Goal: Information Seeking & Learning: Learn about a topic

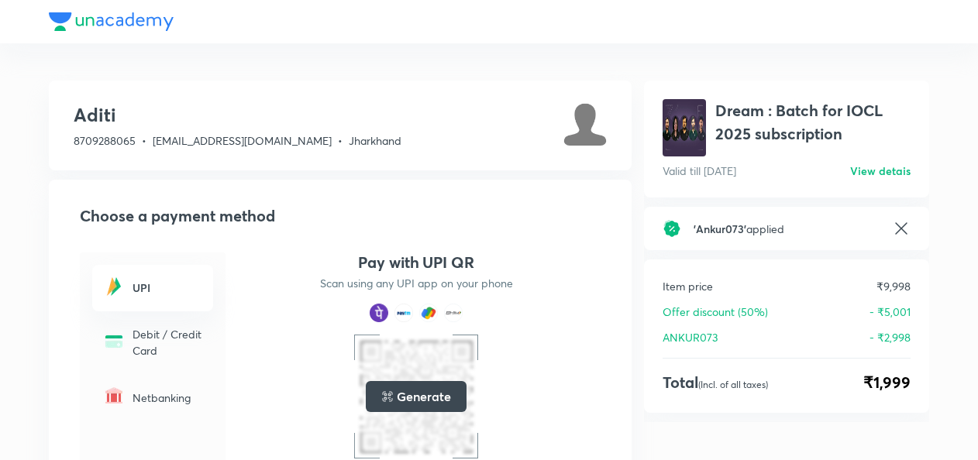
click at [870, 178] on h6 "View detais" at bounding box center [880, 171] width 60 height 16
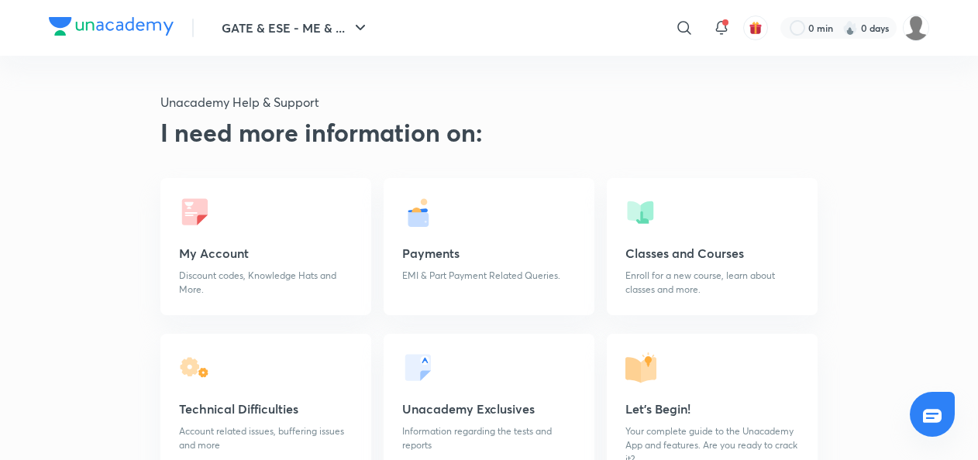
click at [126, 25] on img at bounding box center [111, 26] width 125 height 19
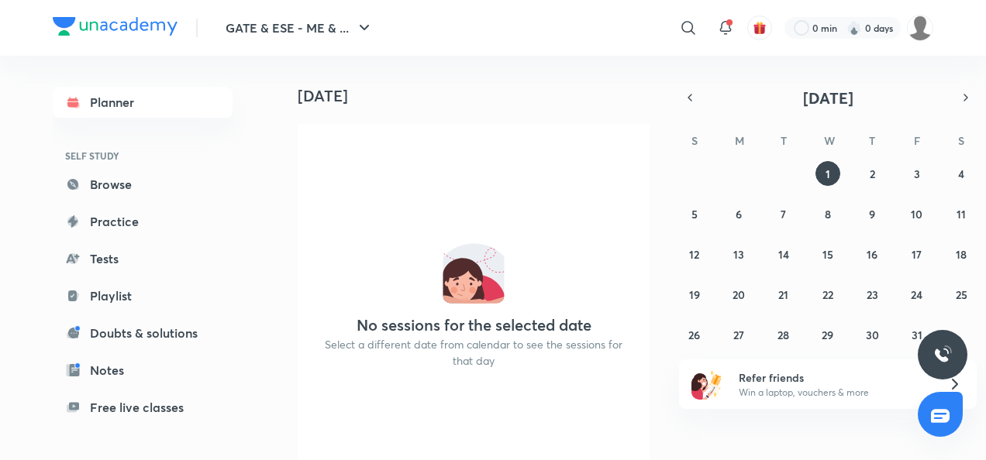
scroll to position [60, 0]
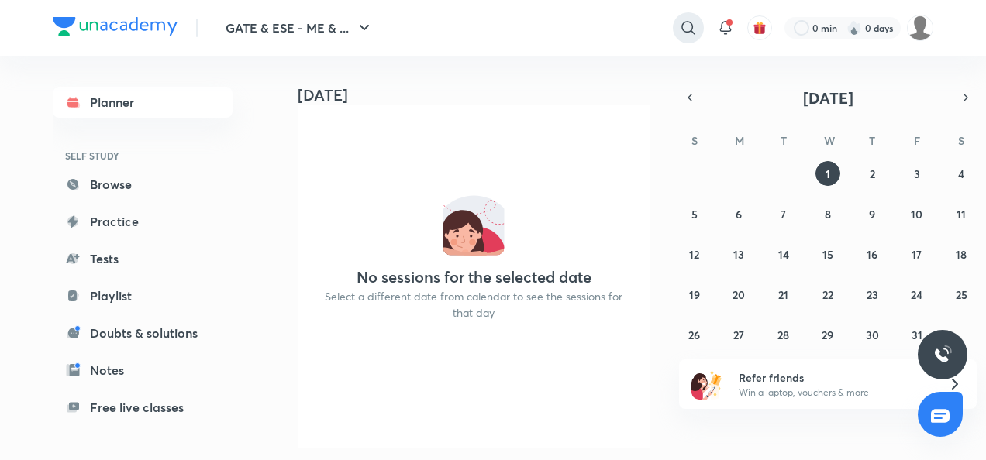
click at [682, 34] on icon at bounding box center [688, 28] width 19 height 19
type input "iocl"
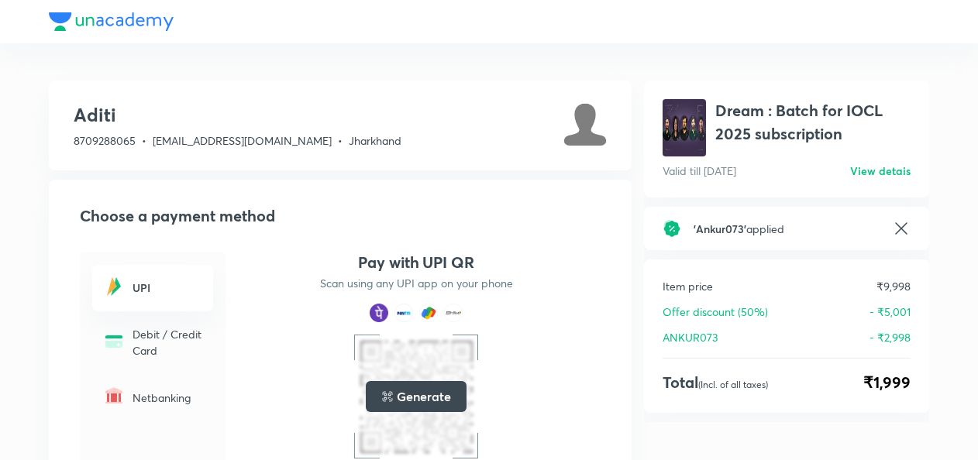
click at [876, 171] on h6 "View detais" at bounding box center [880, 171] width 60 height 16
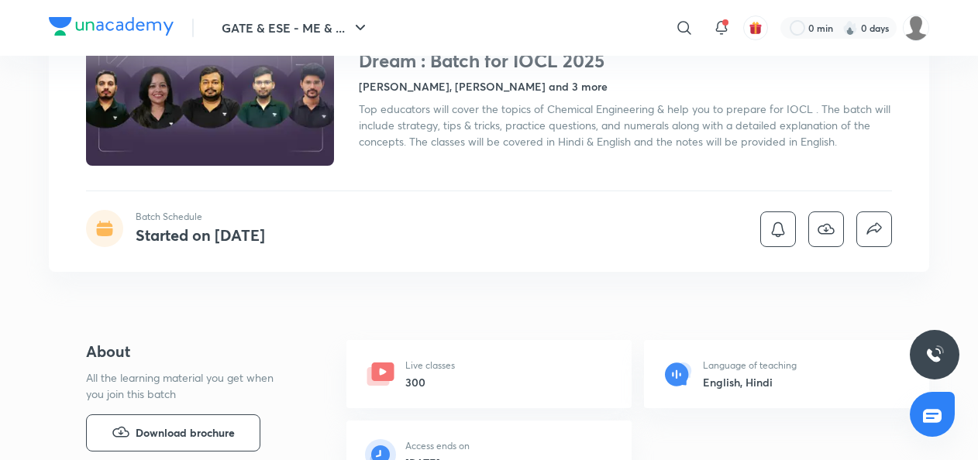
scroll to position [136, 0]
click at [414, 374] on h6 "300" at bounding box center [430, 382] width 50 height 16
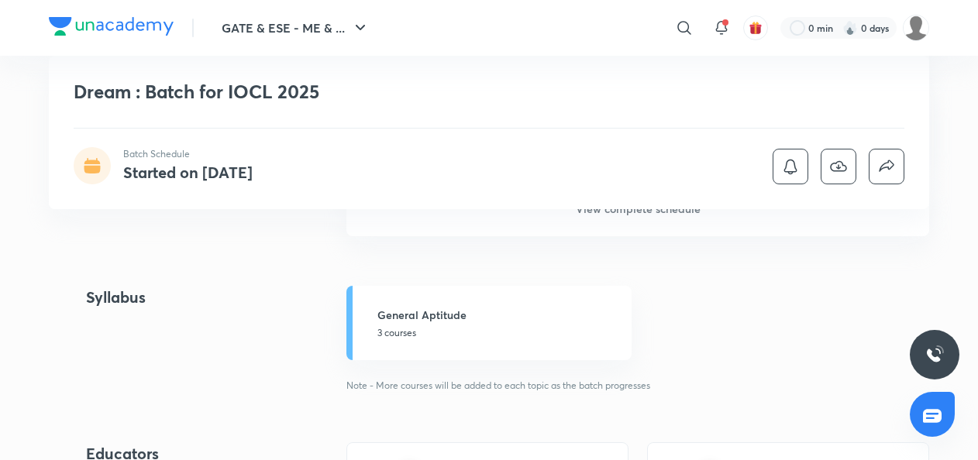
scroll to position [1054, 0]
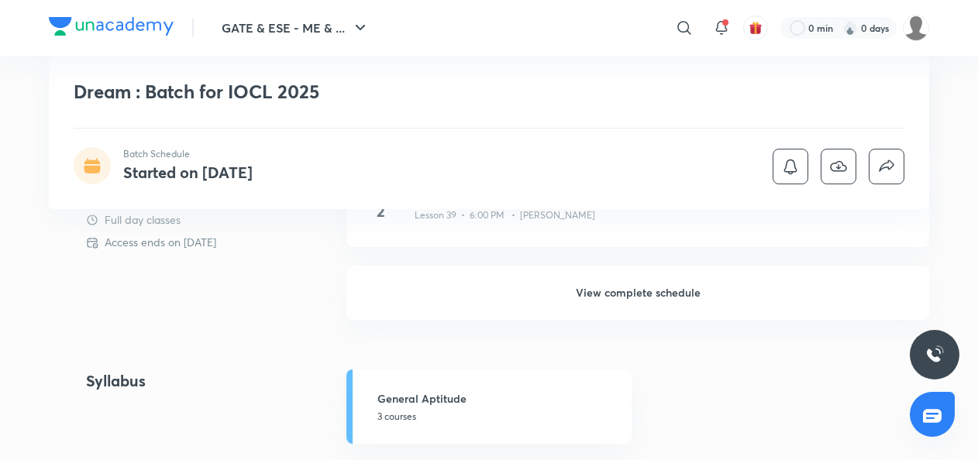
click at [640, 293] on h6 "View complete schedule" at bounding box center [637, 293] width 583 height 54
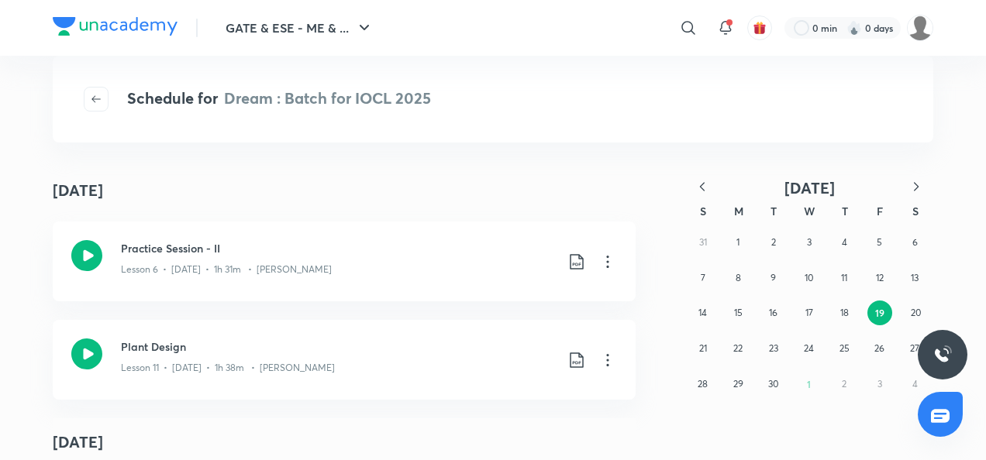
click at [701, 188] on icon "button" at bounding box center [702, 186] width 5 height 9
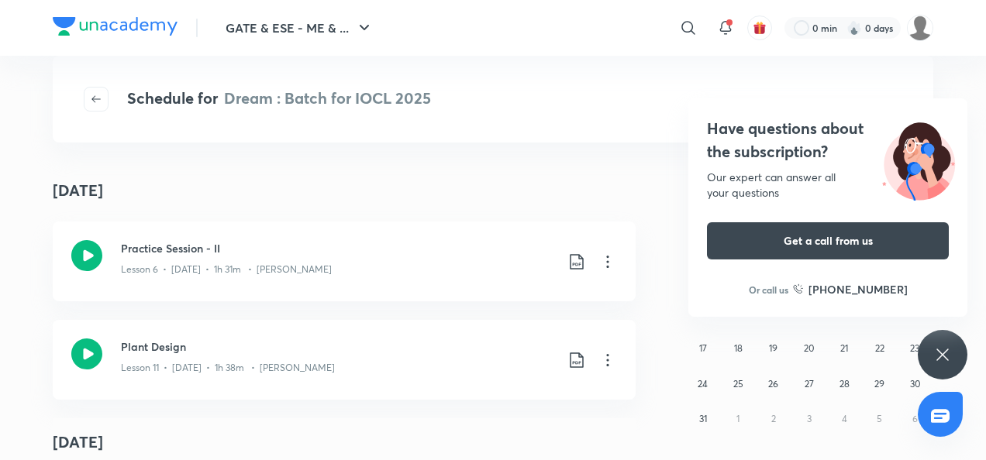
click at [947, 358] on icon at bounding box center [942, 355] width 19 height 19
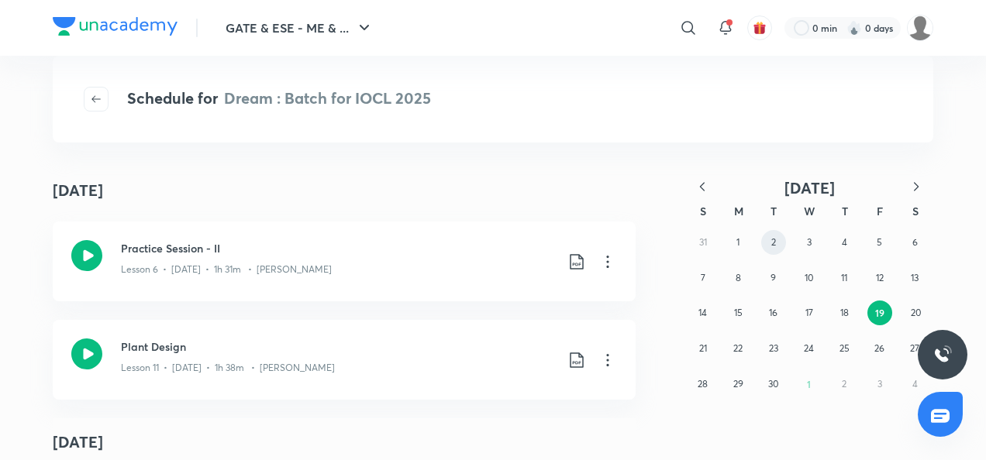
click at [767, 243] on button "2" at bounding box center [773, 242] width 25 height 25
click at [791, 277] on div "31 1 2 3 4 5 6 7 8 9 10 11 12 13 14 15 16 17 18 19 20 21 22 23 24 25 26 27 28 2…" at bounding box center [809, 313] width 248 height 177
click at [809, 310] on abbr "17" at bounding box center [809, 313] width 8 height 12
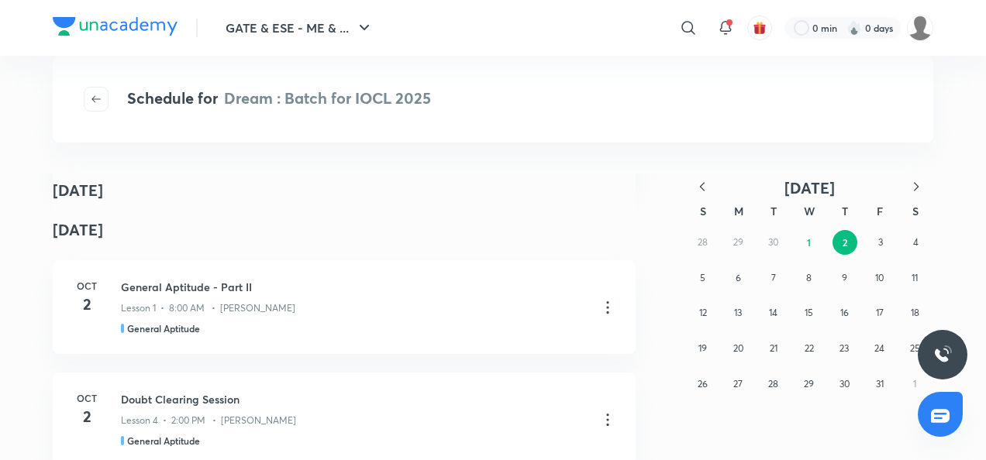
scroll to position [4709, 0]
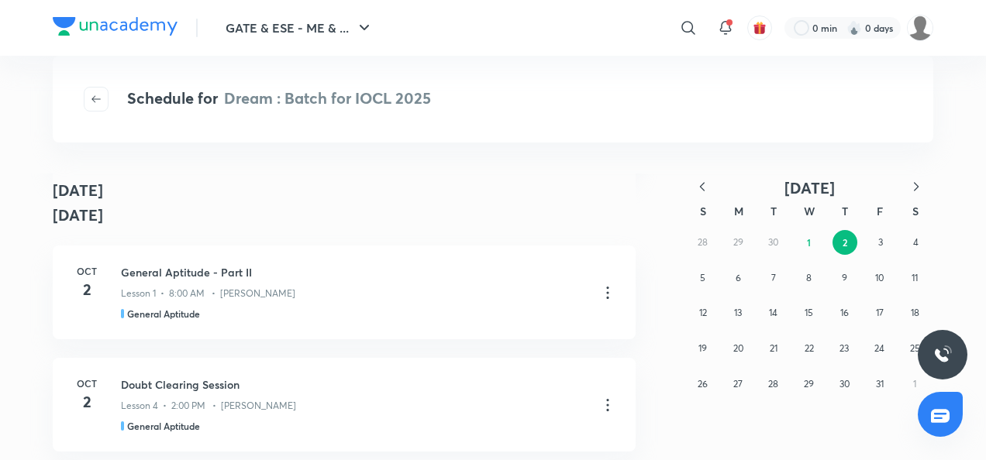
click at [457, 409] on div "Lesson 4 • 2:00 PM • Devendra Poonia" at bounding box center [353, 403] width 465 height 20
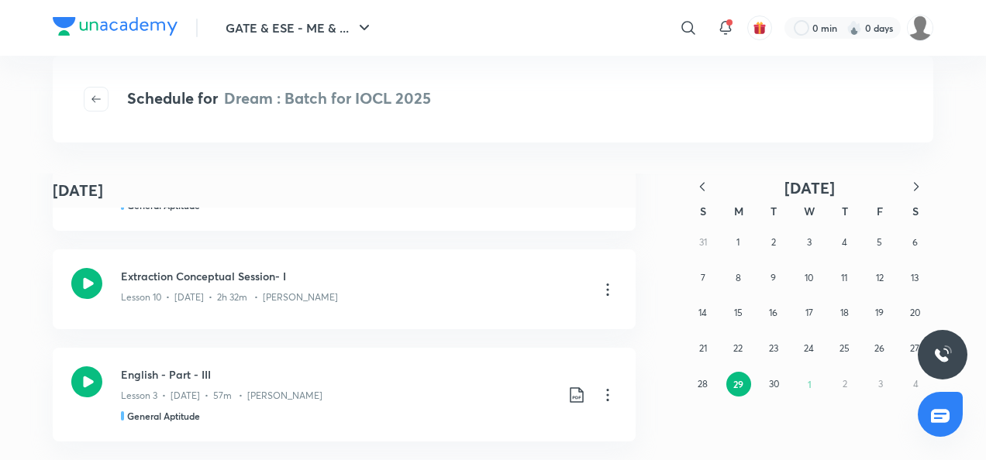
scroll to position [7125, 0]
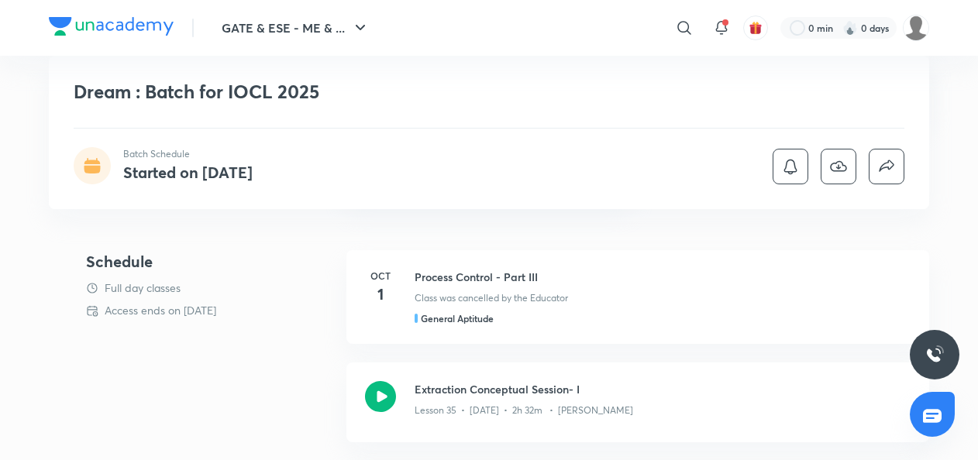
scroll to position [424, 0]
click at [847, 162] on icon "button" at bounding box center [838, 166] width 19 height 19
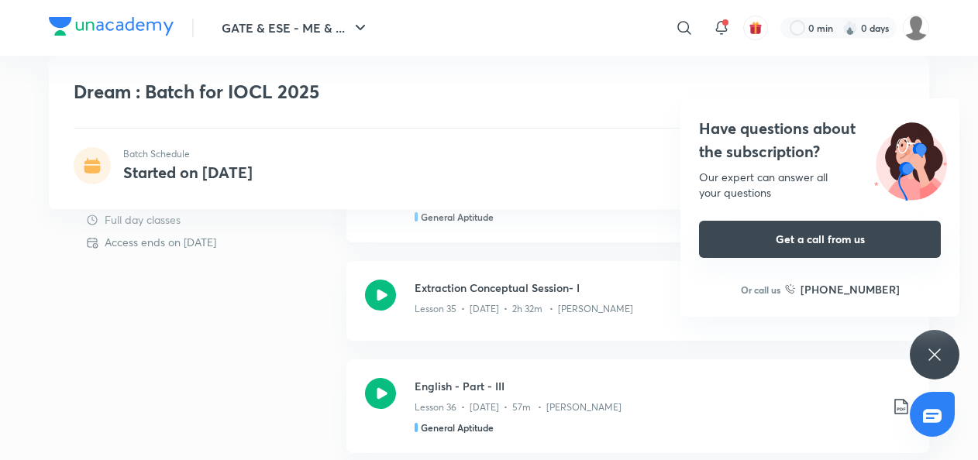
scroll to position [526, 0]
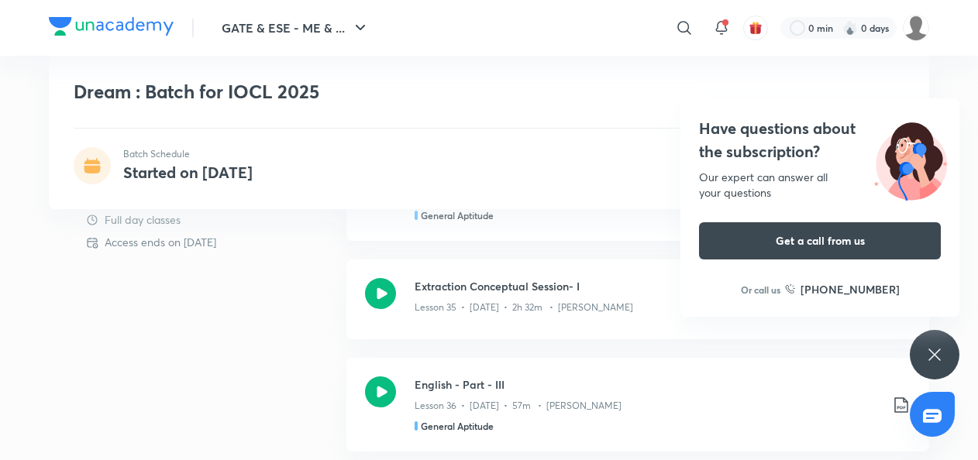
click at [931, 358] on icon at bounding box center [935, 355] width 12 height 12
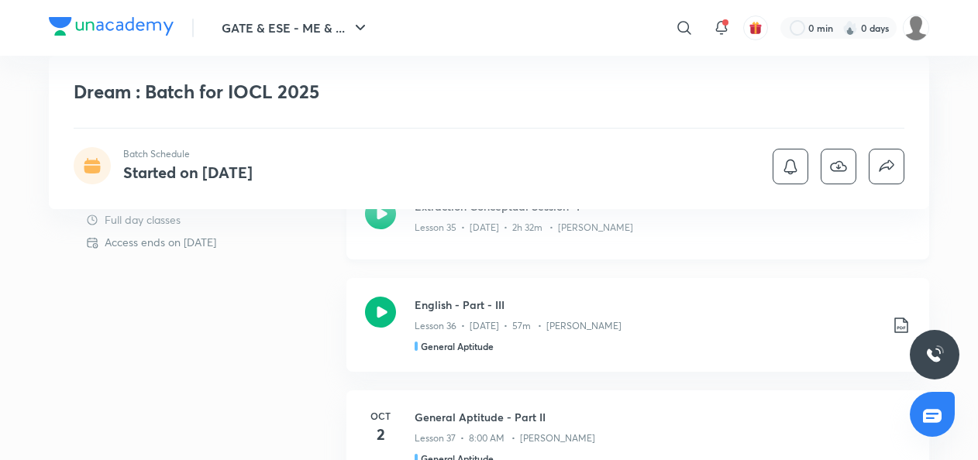
scroll to position [610, 0]
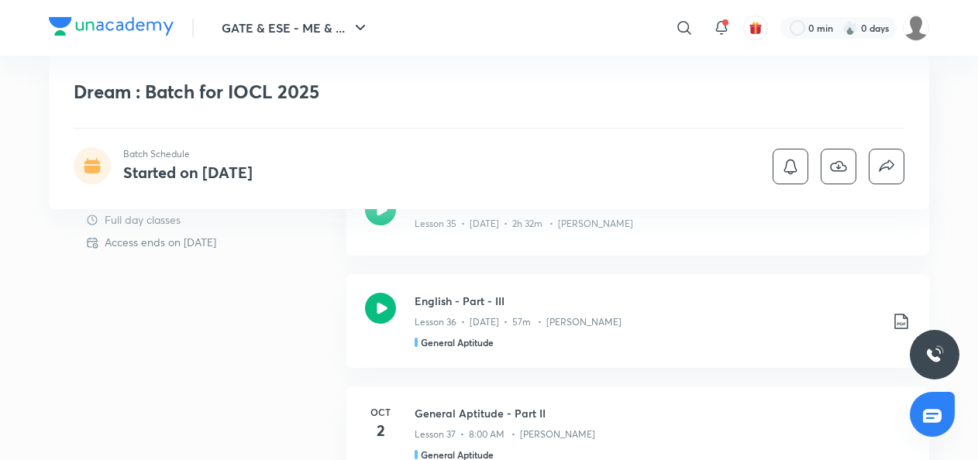
click at [95, 166] on icon at bounding box center [92, 170] width 16 height 8
click at [153, 155] on p "Batch Schedule" at bounding box center [187, 154] width 129 height 14
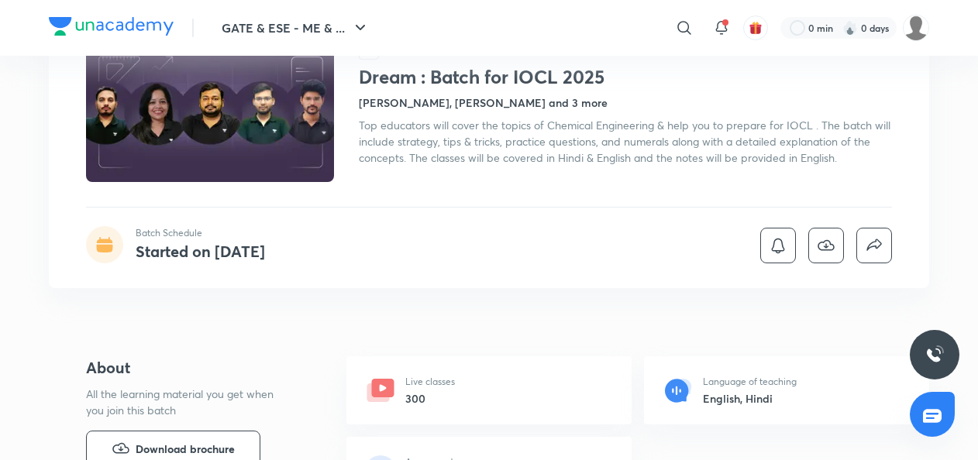
scroll to position [171, 0]
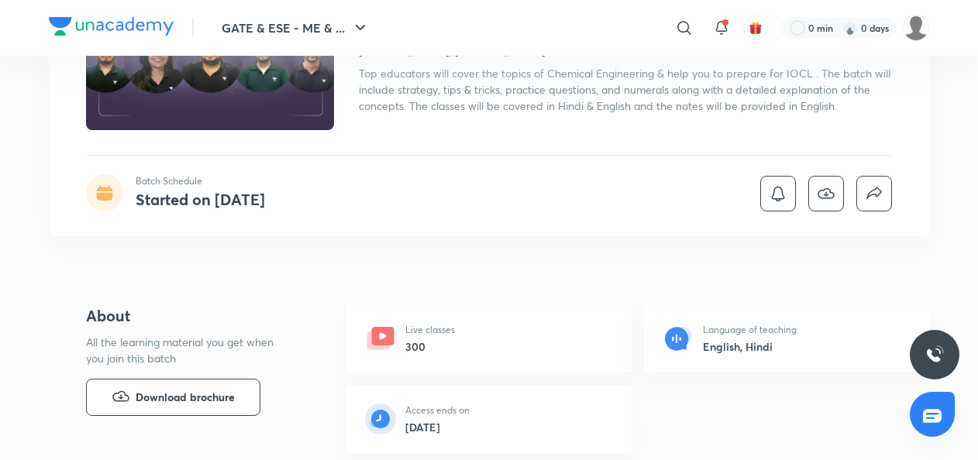
click at [434, 432] on h6 "30 Dec 2026" at bounding box center [437, 427] width 64 height 16
click at [728, 347] on h6 "English, Hindi" at bounding box center [750, 347] width 94 height 16
click at [384, 333] on icon at bounding box center [383, 336] width 22 height 19
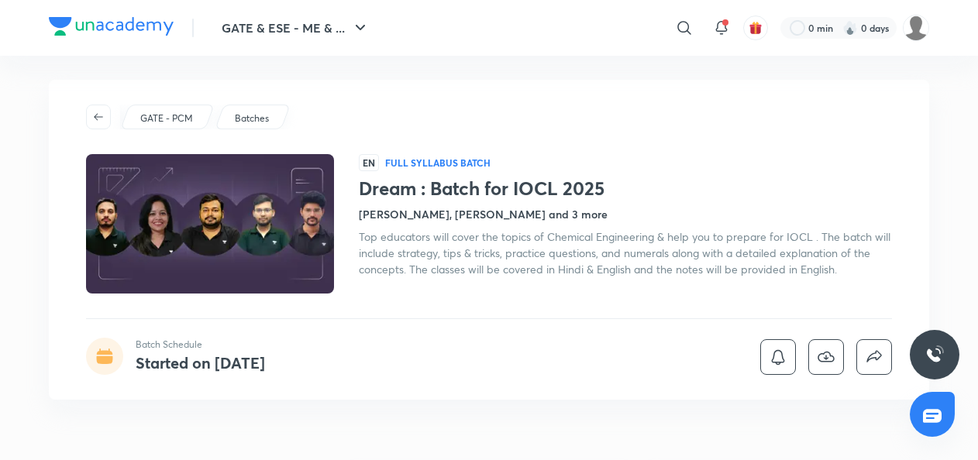
scroll to position [0, 0]
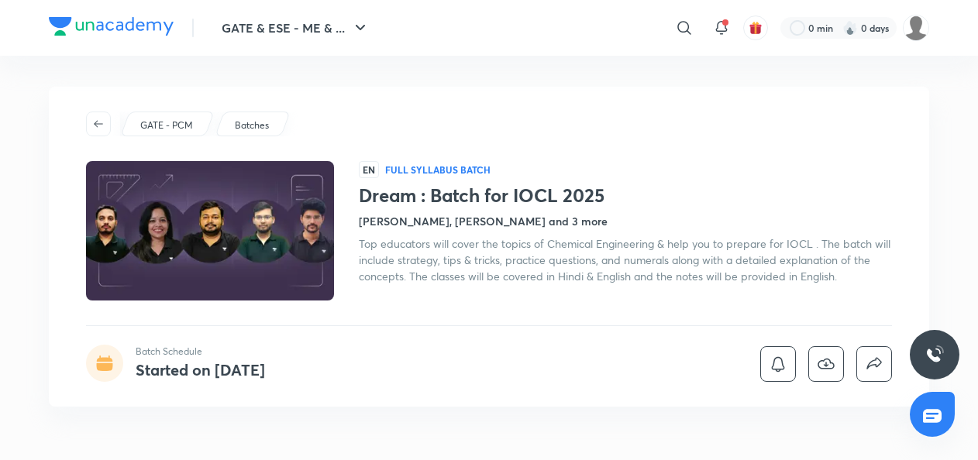
click at [198, 369] on h4 "Started on Sept 9" at bounding box center [200, 370] width 129 height 21
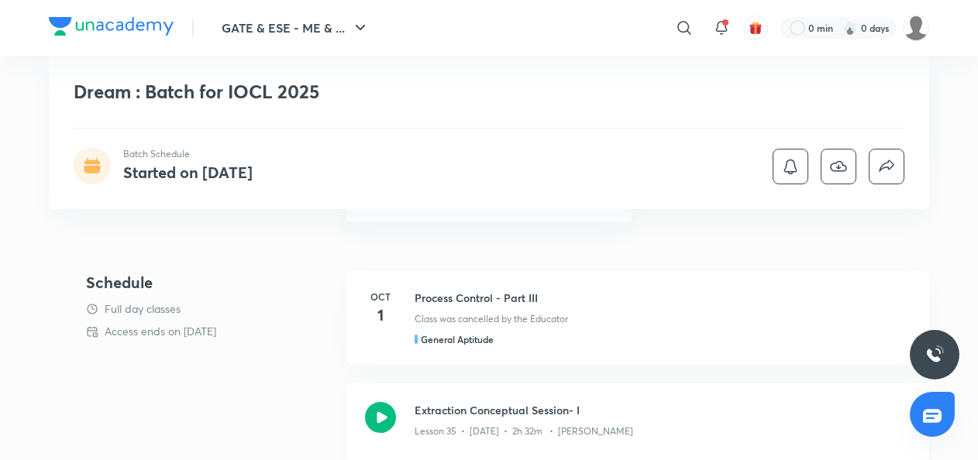
scroll to position [403, 0]
click at [481, 339] on h5 "General Aptitude" at bounding box center [457, 339] width 73 height 14
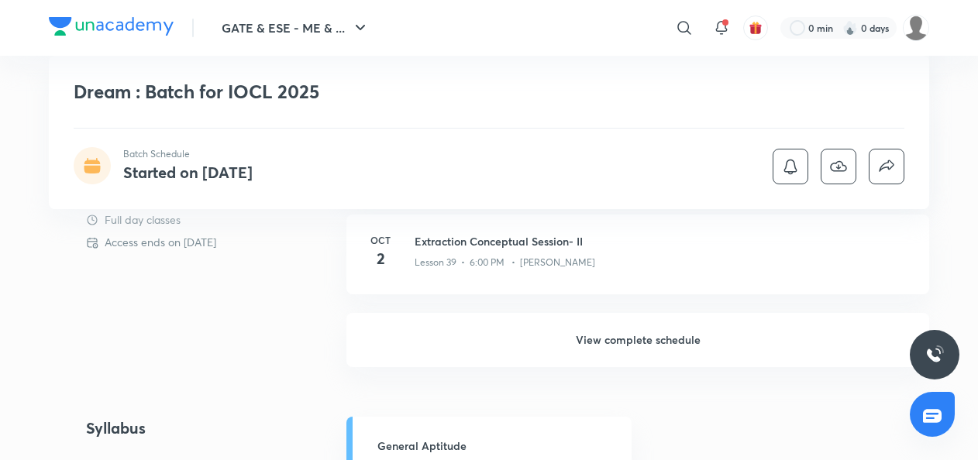
scroll to position [1005, 0]
click at [605, 343] on h6 "View complete schedule" at bounding box center [637, 342] width 583 height 54
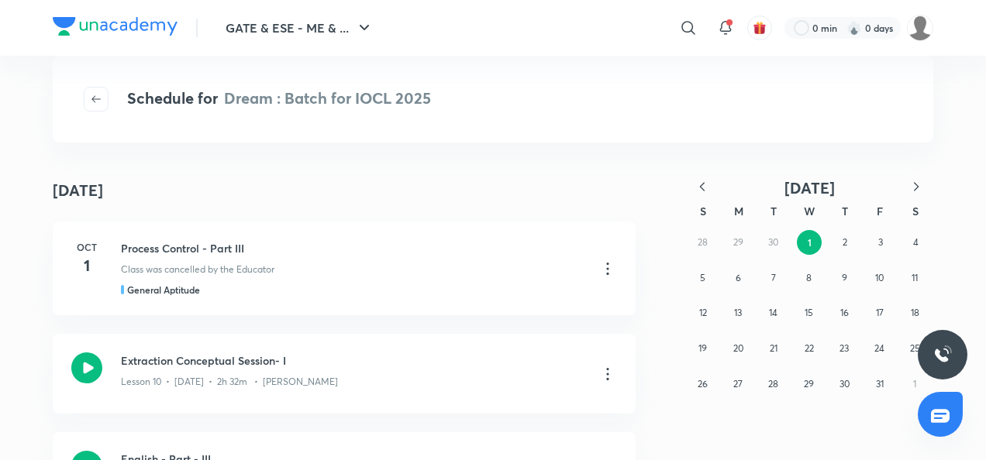
click at [696, 189] on icon "button" at bounding box center [702, 187] width 16 height 16
click at [761, 277] on button "9" at bounding box center [773, 278] width 25 height 25
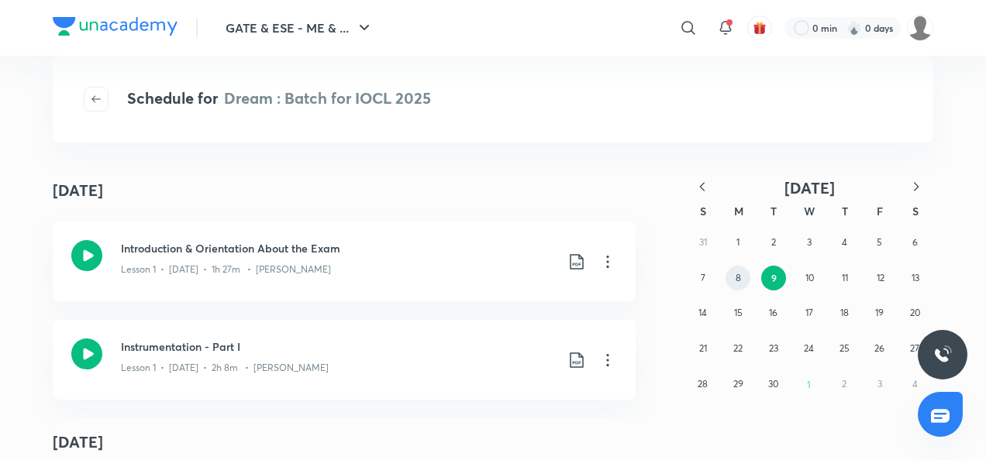
click at [738, 281] on abbr "8" at bounding box center [738, 278] width 5 height 12
click at [234, 260] on div "Lesson 1 • Sept 9 • 1h 27m • Manish Rajput" at bounding box center [338, 267] width 434 height 20
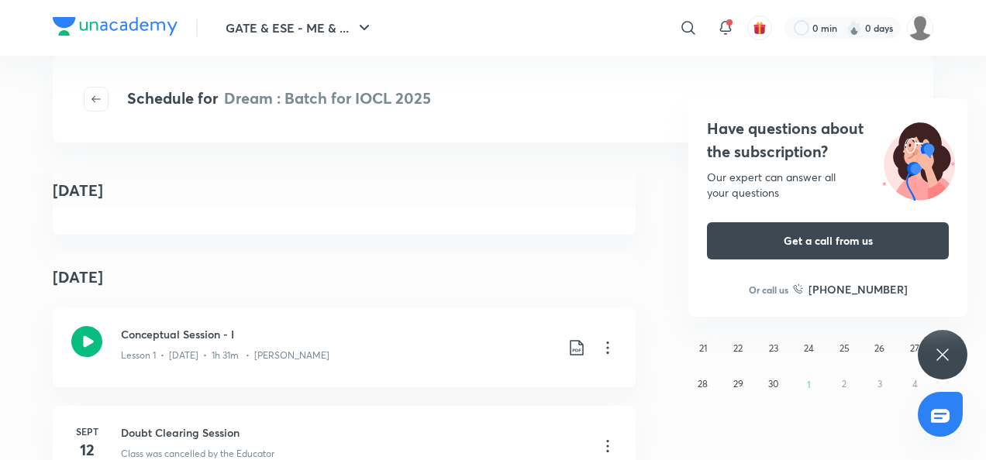
scroll to position [477, 0]
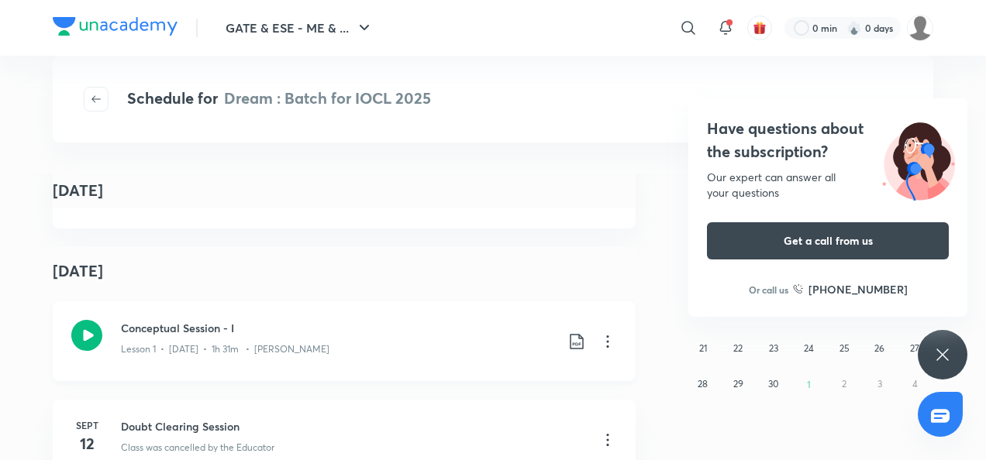
click at [163, 329] on h3 "Conceptual Session - I" at bounding box center [338, 328] width 434 height 16
